Goal: Task Accomplishment & Management: Manage account settings

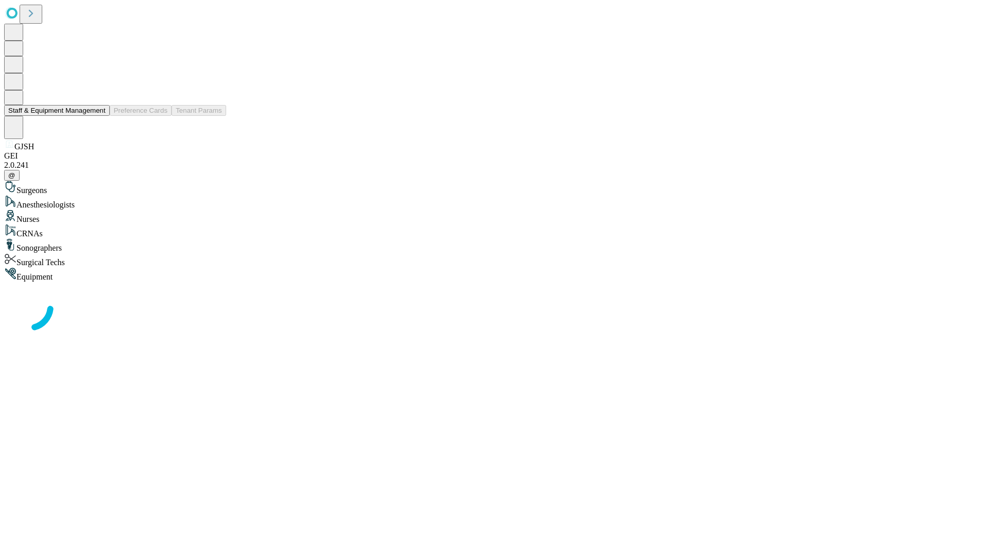
click at [98, 116] on button "Staff & Equipment Management" at bounding box center [57, 110] width 106 height 11
